Goal: Feedback & Contribution: Submit feedback/report problem

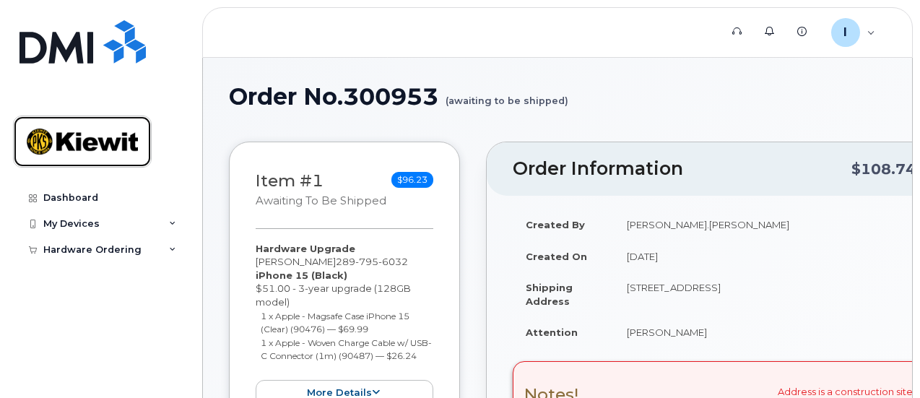
click at [65, 146] on img at bounding box center [82, 142] width 111 height 42
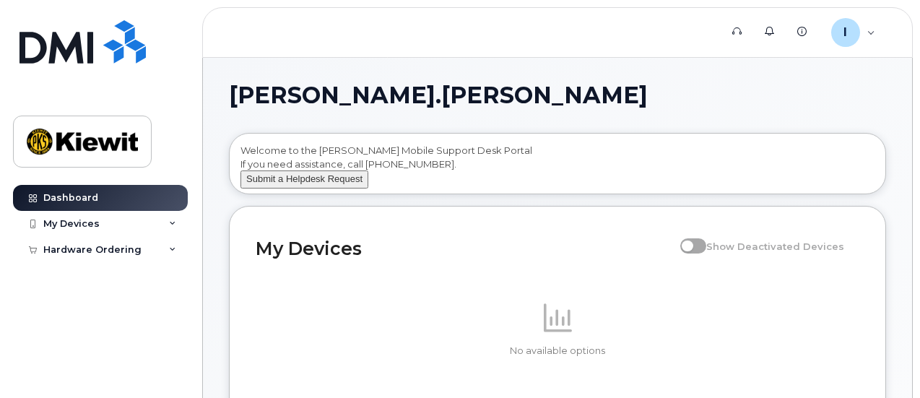
click at [300, 188] on button "Submit a Helpdesk Request" at bounding box center [304, 179] width 128 height 18
